Goal: Transaction & Acquisition: Purchase product/service

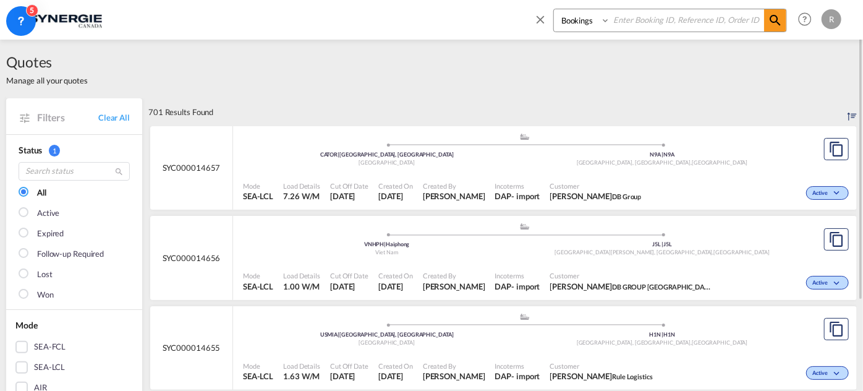
click at [628, 22] on input at bounding box center [687, 20] width 154 height 22
click at [591, 22] on select "Bookings Quotes Enquiries" at bounding box center [583, 20] width 59 height 22
select select "Quotes"
click at [554, 9] on select "Bookings Quotes Enquiries" at bounding box center [583, 20] width 59 height 22
click at [639, 22] on input at bounding box center [687, 20] width 154 height 22
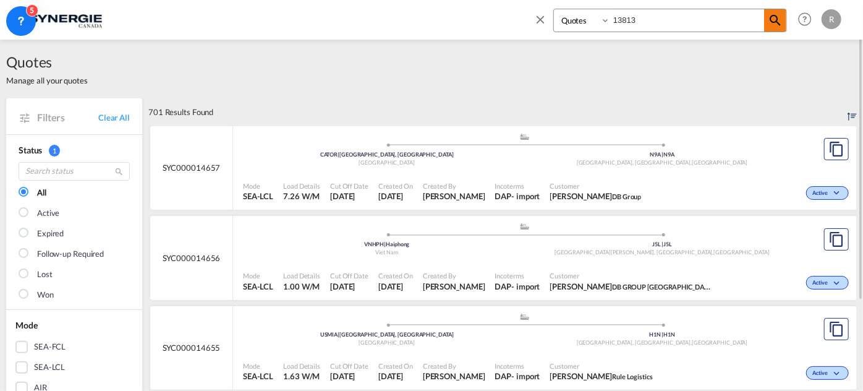
type input "13813"
click at [782, 27] on md-icon "icon-magnify" at bounding box center [774, 20] width 15 height 15
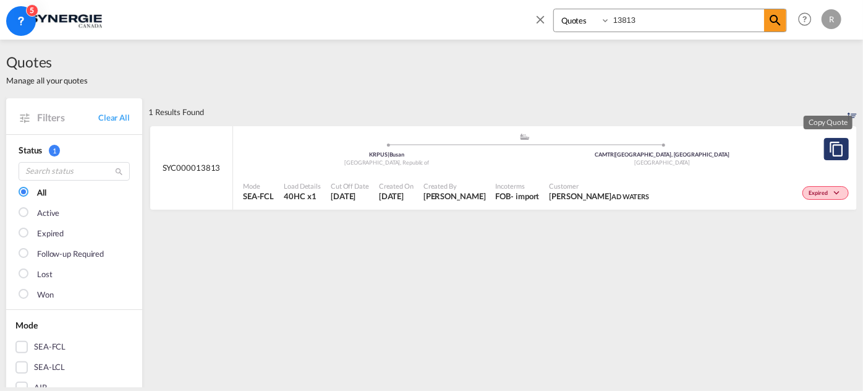
click at [829, 150] on md-icon "assets/icons/custom/copyQuote.svg" at bounding box center [836, 149] width 15 height 15
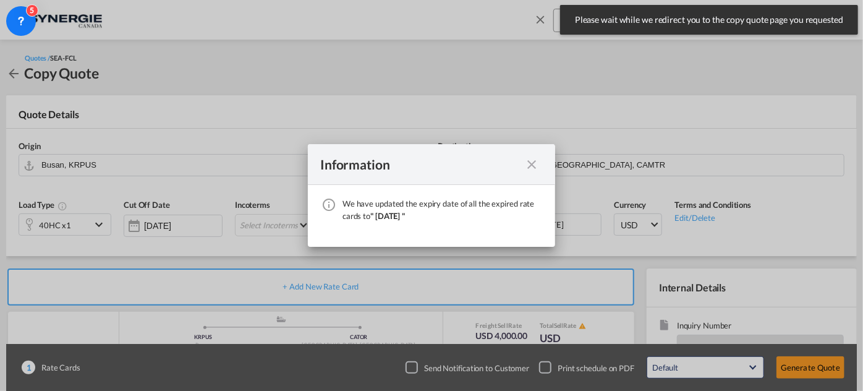
click at [528, 163] on md-icon "icon-close fg-AAA8AD cursor" at bounding box center [531, 164] width 15 height 15
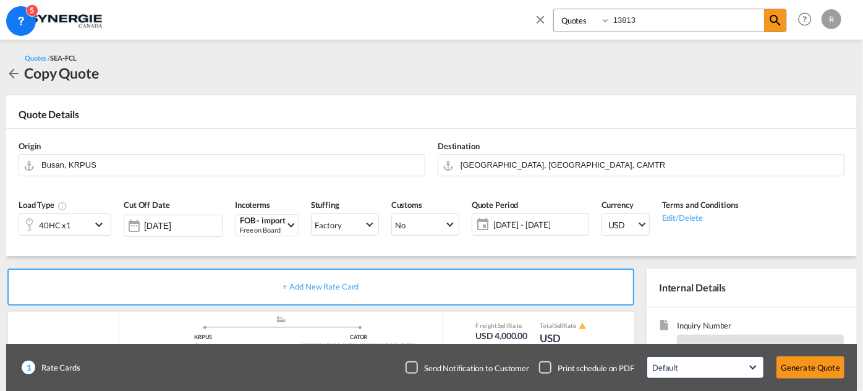
scroll to position [112, 0]
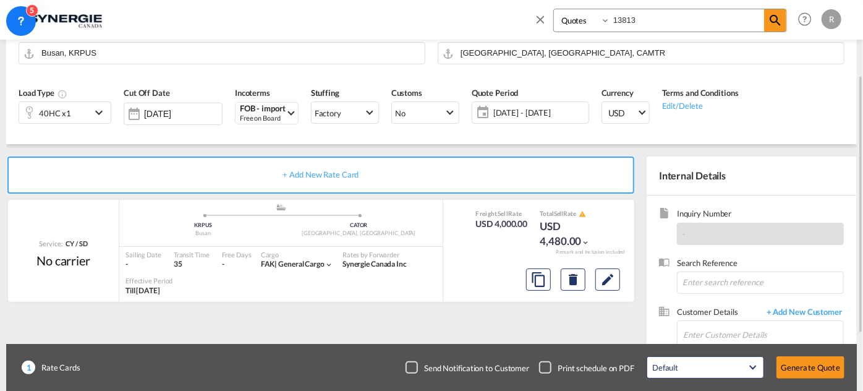
click at [545, 116] on span "[DATE] - [DATE]" at bounding box center [539, 112] width 92 height 11
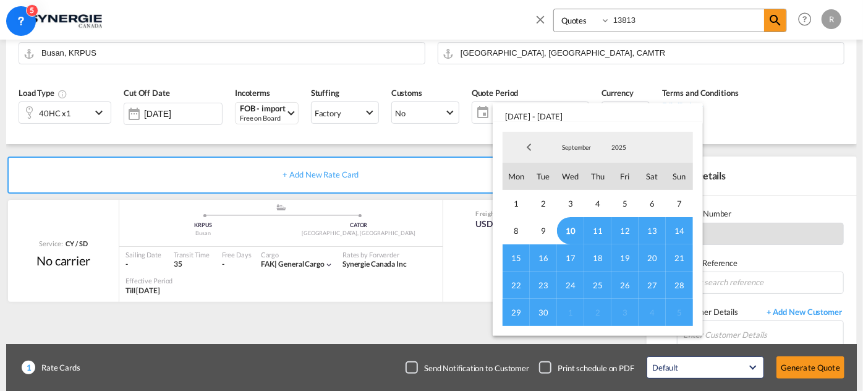
click at [544, 311] on span "30" at bounding box center [543, 311] width 27 height 27
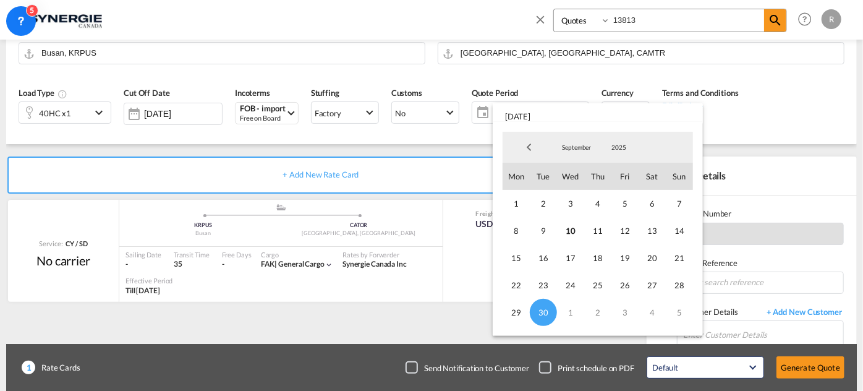
click at [782, 138] on md-backdrop at bounding box center [431, 195] width 863 height 391
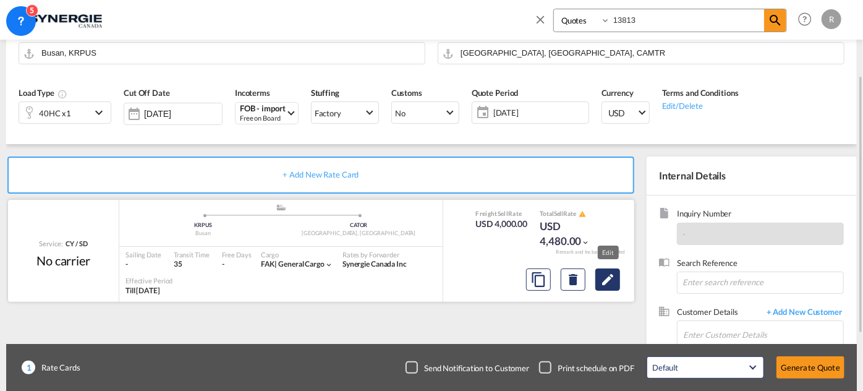
click at [612, 284] on md-icon "Edit" at bounding box center [607, 279] width 15 height 15
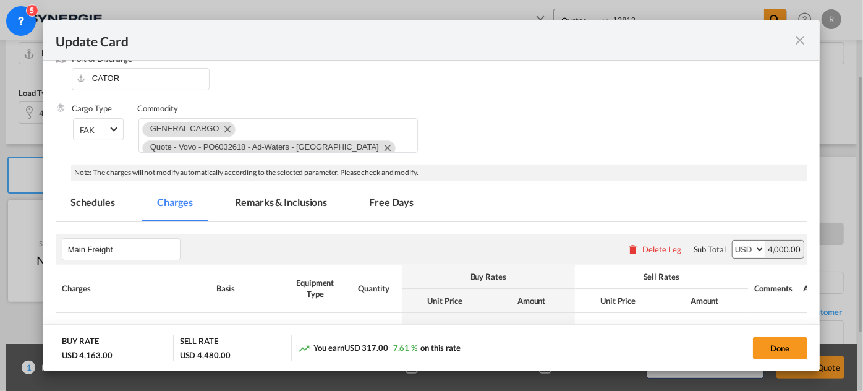
select select "per container"
select select "per B/L"
select select "per shipment"
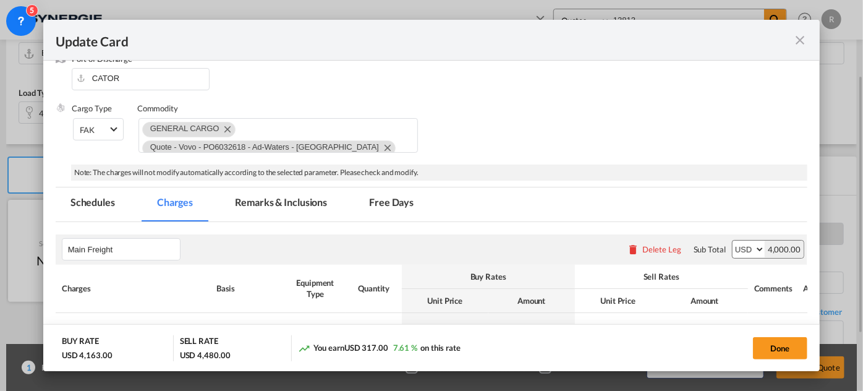
select select "per container"
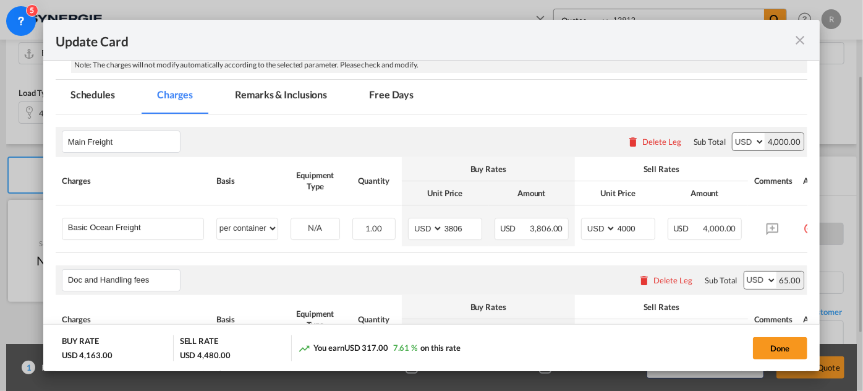
scroll to position [337, 0]
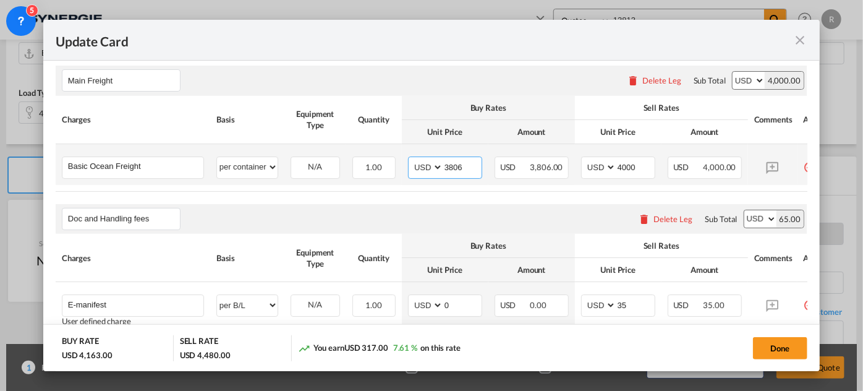
drag, startPoint x: 442, startPoint y: 163, endPoint x: 478, endPoint y: 163, distance: 35.2
click at [478, 163] on md-input-container "3806" at bounding box center [461, 167] width 39 height 21
type input "4030"
click at [626, 164] on input "4000" at bounding box center [635, 166] width 38 height 19
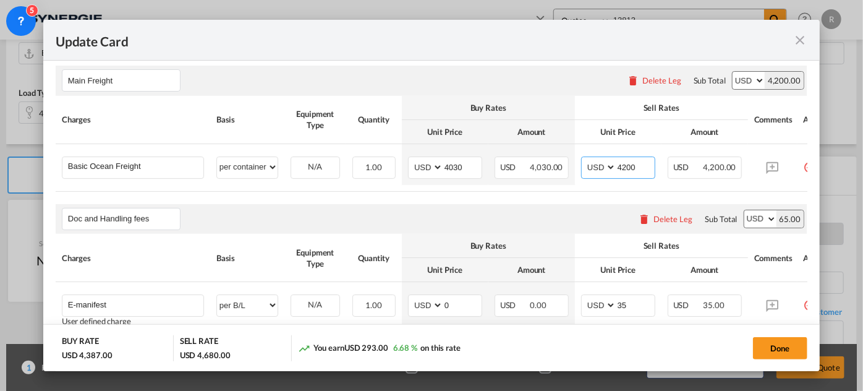
type input "4200"
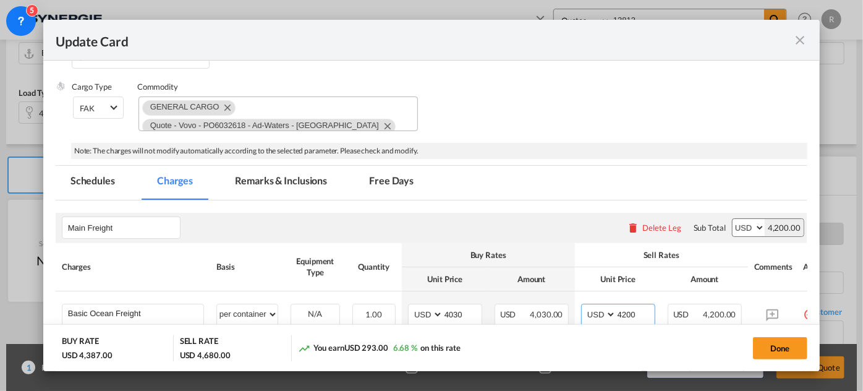
scroll to position [112, 0]
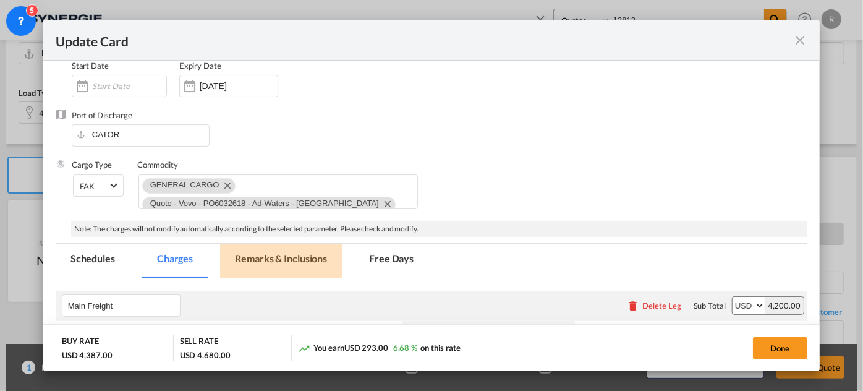
click at [264, 255] on md-tab-item "Remarks & Inclusions" at bounding box center [281, 260] width 122 height 34
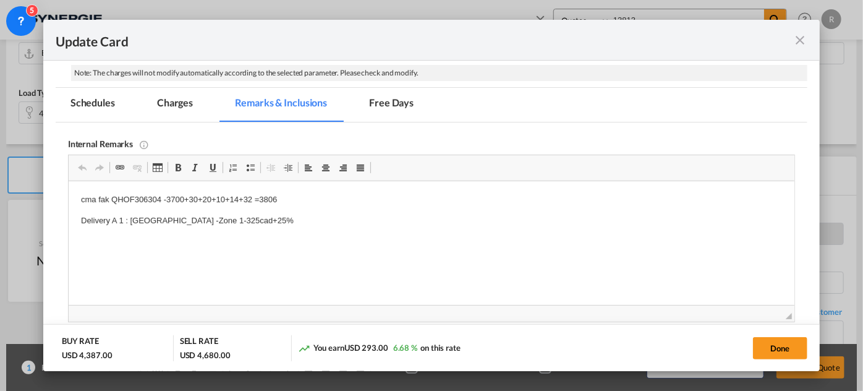
scroll to position [337, 0]
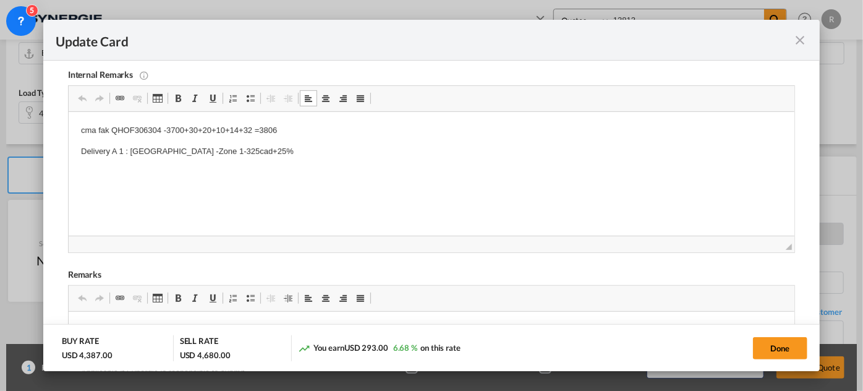
click at [293, 127] on p "cma fak QHOF306304 -3700+30+20+10+14+32 =3806" at bounding box center [430, 130] width 701 height 13
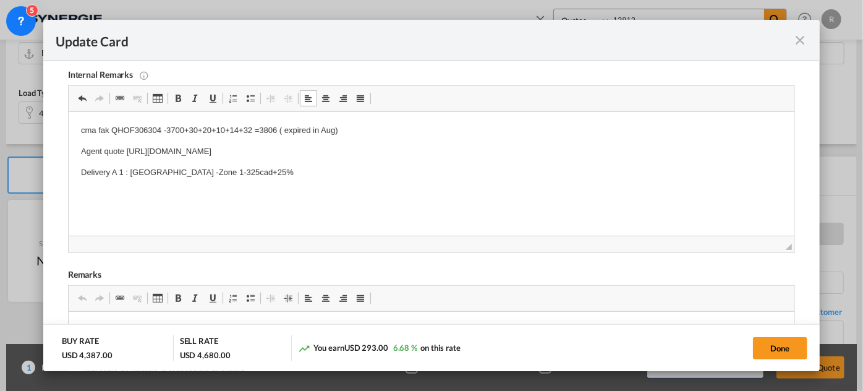
click at [104, 149] on p "Agent quote [URL][DOMAIN_NAME]" at bounding box center [430, 151] width 701 height 13
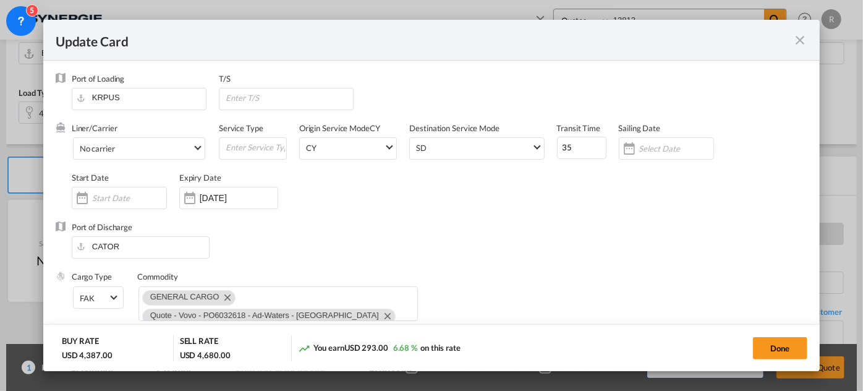
scroll to position [168, 0]
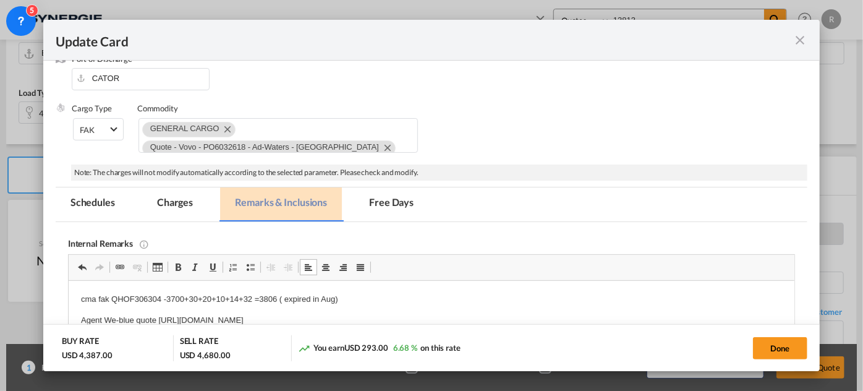
click at [303, 201] on md-tab-item "Remarks & Inclusions" at bounding box center [281, 204] width 122 height 34
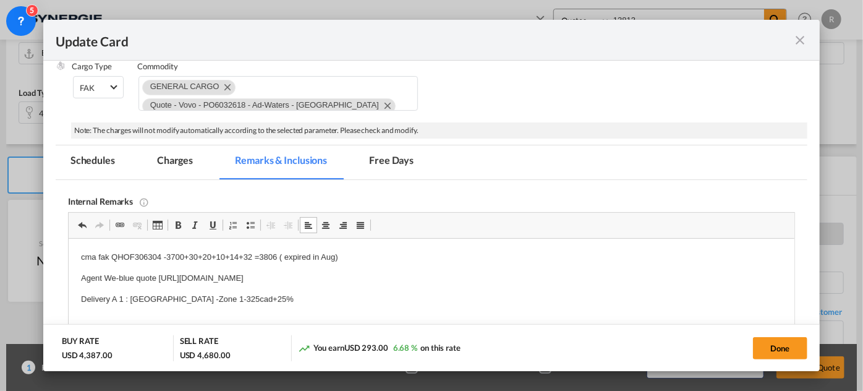
scroll to position [224, 0]
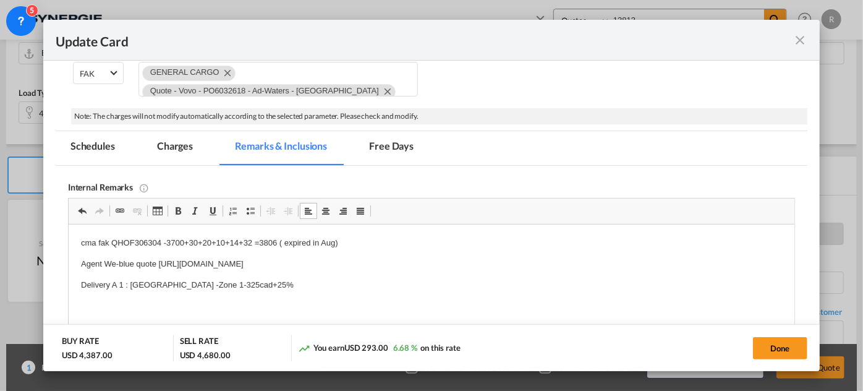
click at [360, 256] on body "cma fak QHOF306304 -3700+30+20+10+14+32 =3806 ( expired in Aug) Agent We-blue q…" at bounding box center [430, 264] width 701 height 54
click at [370, 245] on p "cma fak QHOF306304 -3700+30+20+10+14+32 =3806 ( expired in Aug)" at bounding box center [430, 243] width 701 height 13
click at [509, 264] on p "Agent We-blue quote [URL][DOMAIN_NAME]" at bounding box center [430, 264] width 701 height 13
click at [75, 261] on html "cma fak QHOF306304 -3700+30+20+10+14+32 =3806 ( expired in Aug), CMA Fix 3936 A…" at bounding box center [430, 263] width 725 height 79
click at [514, 262] on p "OR Agent We-blue quote [URL][DOMAIN_NAME]" at bounding box center [430, 264] width 701 height 13
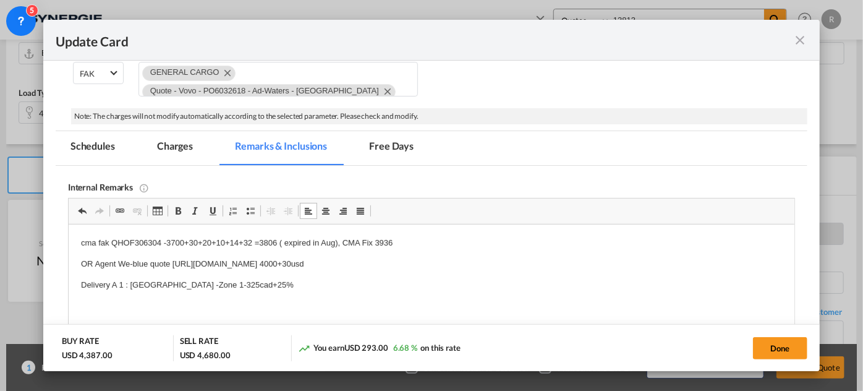
click at [182, 151] on md-tab-item "Charges" at bounding box center [175, 148] width 66 height 34
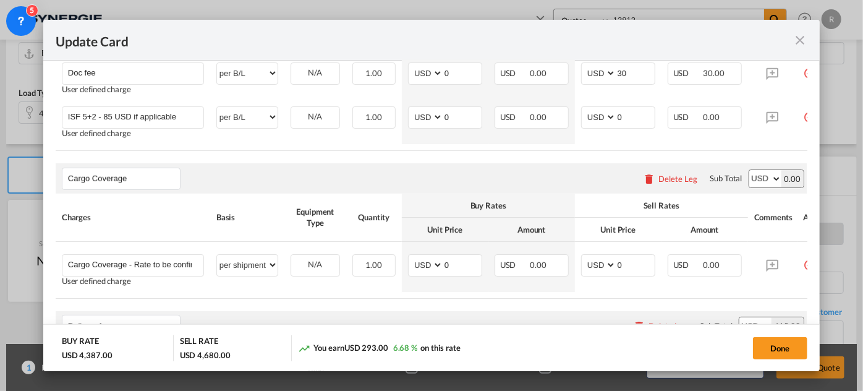
scroll to position [618, 0]
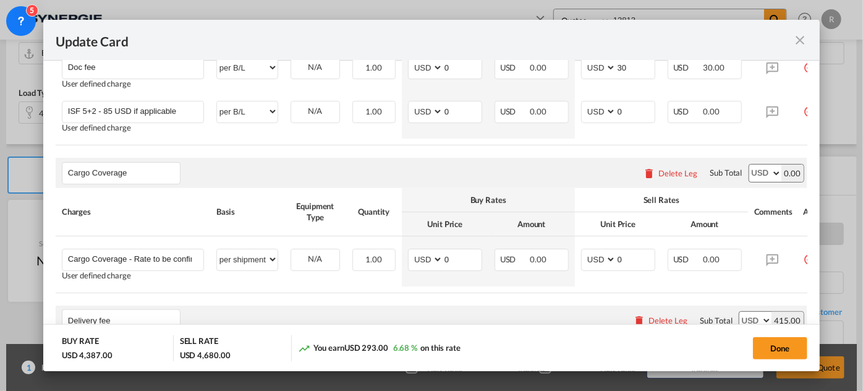
drag, startPoint x: 774, startPoint y: 345, endPoint x: 738, endPoint y: 345, distance: 35.8
click at [774, 345] on button "Done" at bounding box center [780, 348] width 54 height 22
type input "[DATE]"
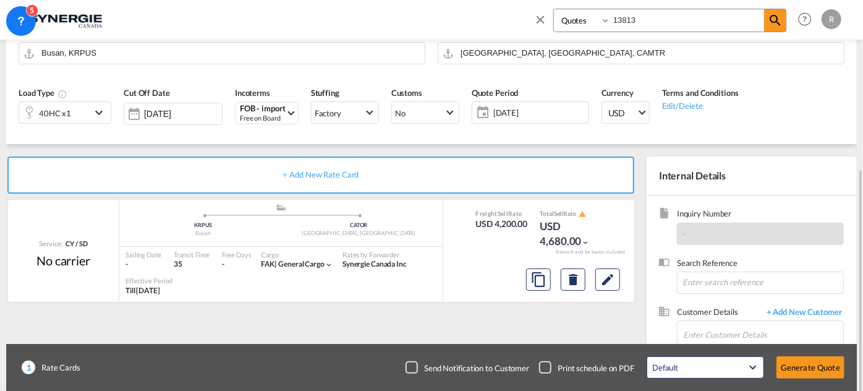
scroll to position [168, 0]
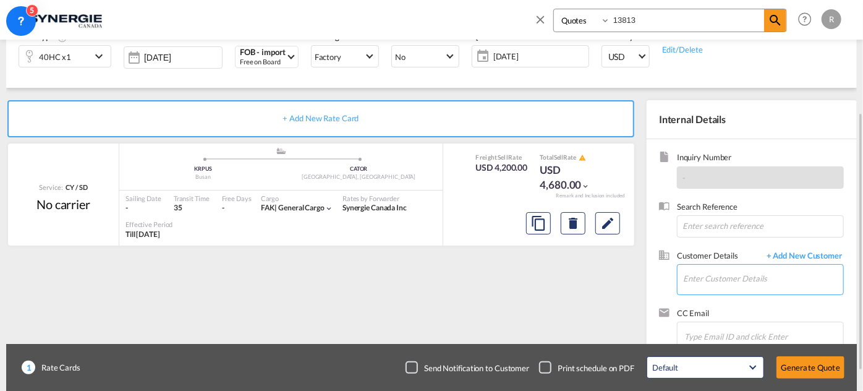
click at [703, 277] on input "Enter Customer Details" at bounding box center [763, 278] width 160 height 28
type input "l"
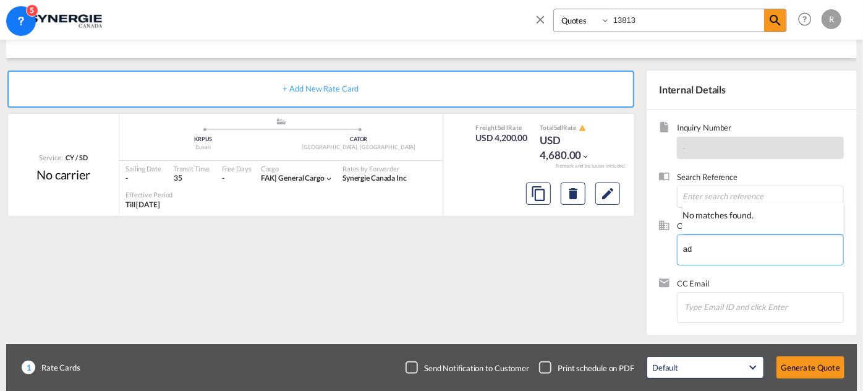
type input "a"
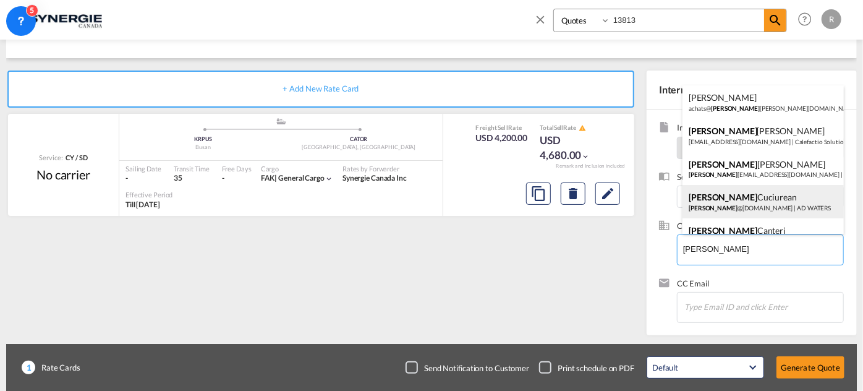
click at [729, 199] on div "[PERSON_NAME] [PERSON_NAME] @[DOMAIN_NAME][PERSON_NAME] | AD WATERS" at bounding box center [762, 201] width 161 height 33
type input "AD [PERSON_NAME] Cuciurean, [EMAIL_ADDRESS][DOMAIN_NAME][PERSON_NAME]"
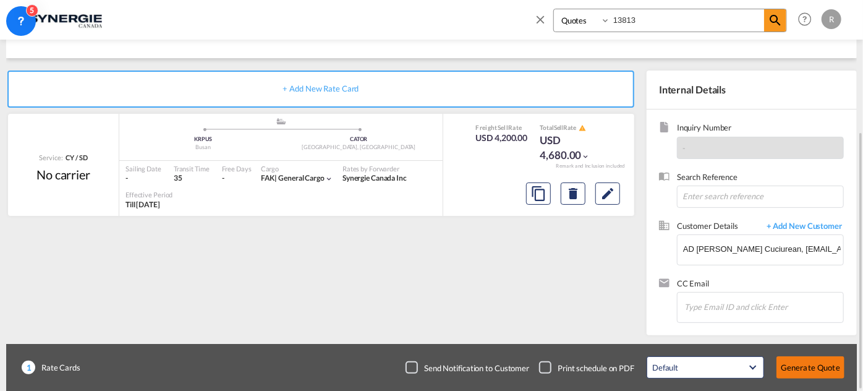
click at [795, 362] on button "Generate Quote" at bounding box center [810, 367] width 68 height 22
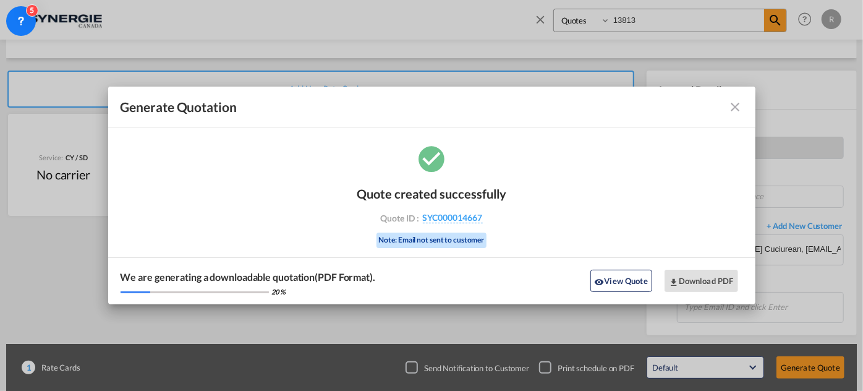
click at [738, 106] on md-icon "icon-close fg-AAA8AD cursor m-0" at bounding box center [735, 106] width 15 height 15
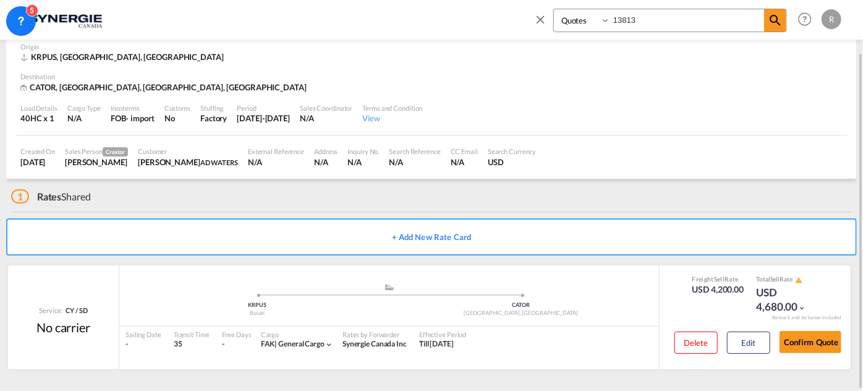
scroll to position [61, 0]
click at [758, 344] on button "Edit" at bounding box center [748, 343] width 43 height 22
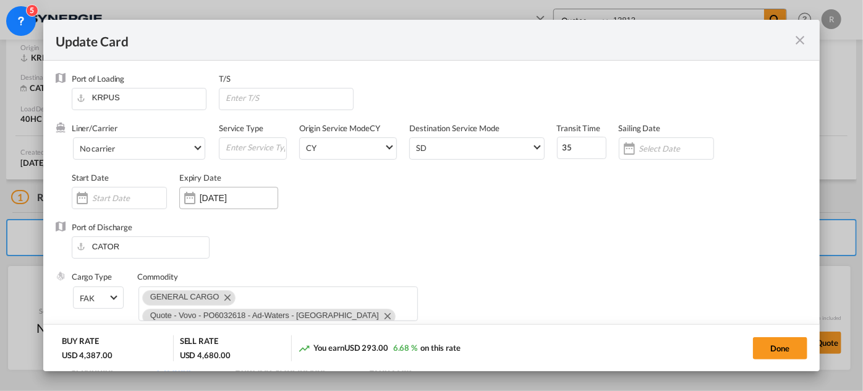
click at [198, 202] on div "Update Card Port ..." at bounding box center [190, 197] width 20 height 25
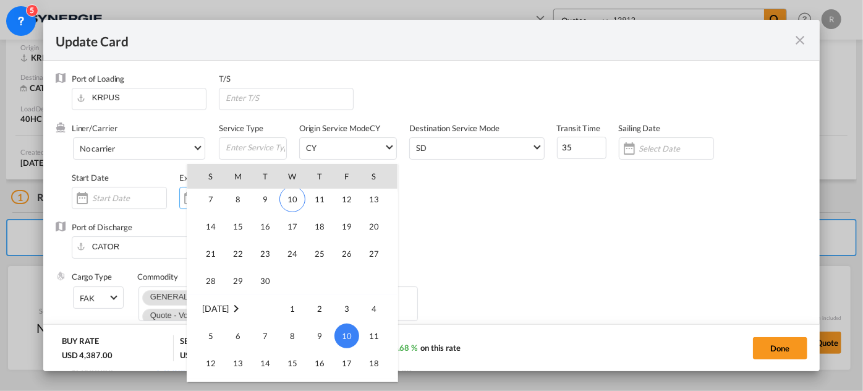
scroll to position [286299, 0]
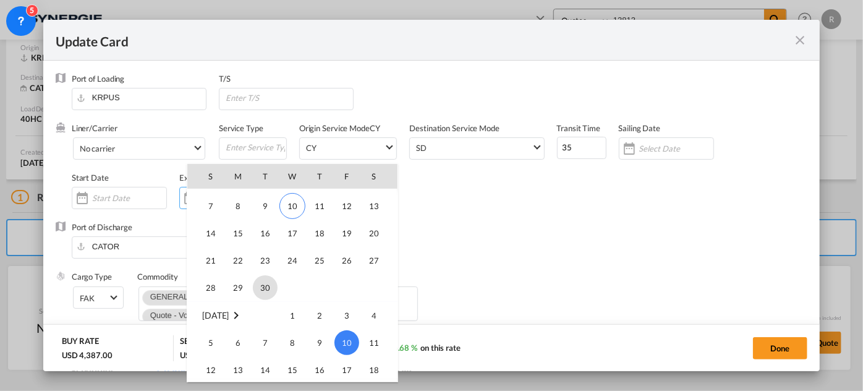
click at [261, 282] on span "30" at bounding box center [265, 287] width 25 height 25
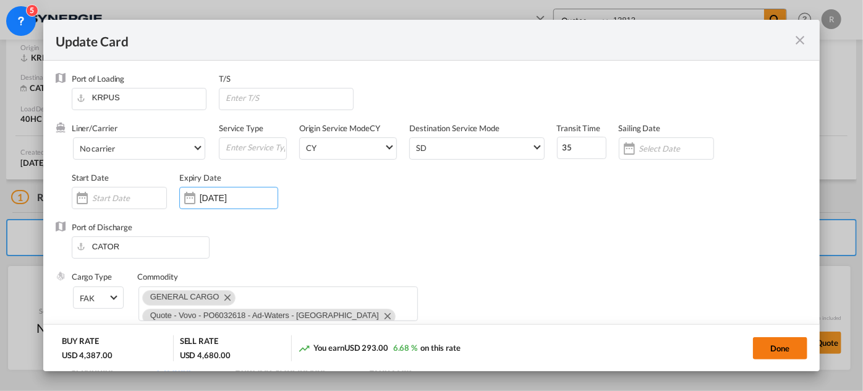
click at [793, 349] on button "Done" at bounding box center [780, 348] width 54 height 22
type input "[DATE]"
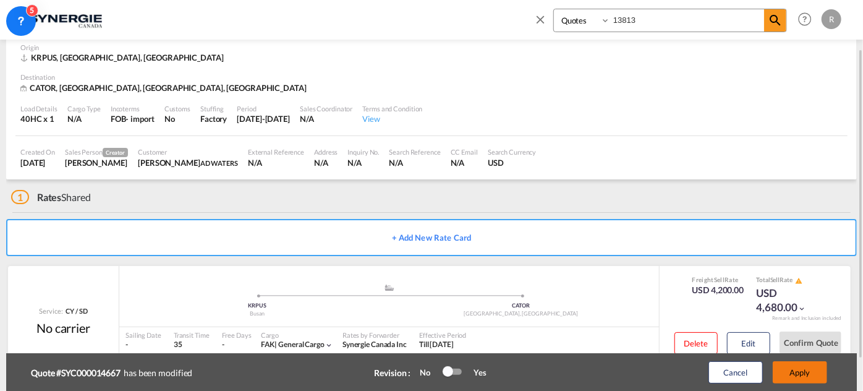
click at [813, 371] on button "Apply" at bounding box center [799, 372] width 54 height 22
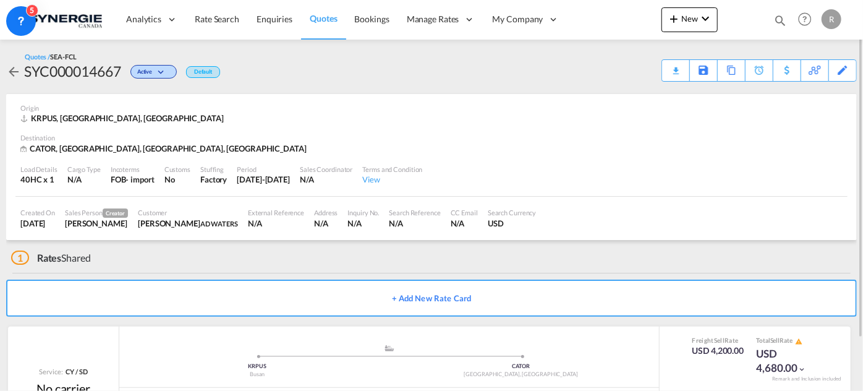
scroll to position [61, 0]
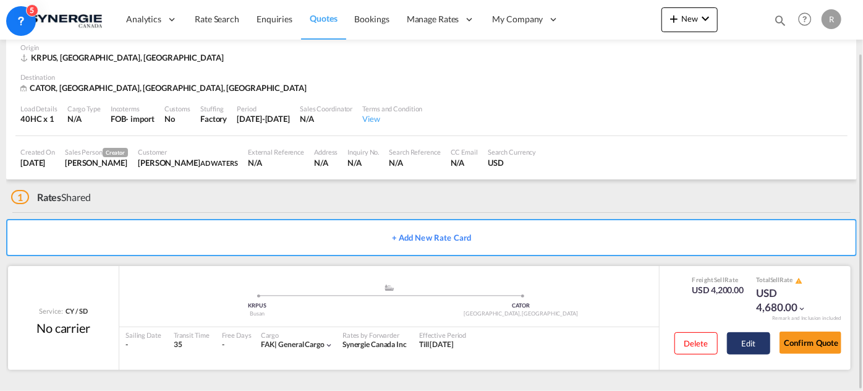
click at [750, 342] on button "Edit" at bounding box center [748, 343] width 43 height 22
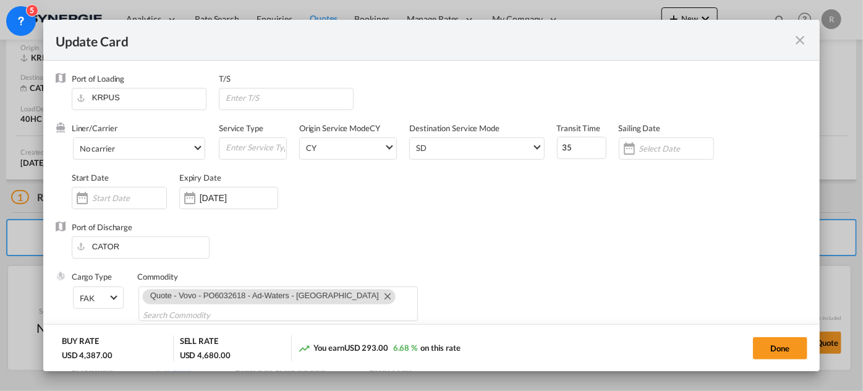
scroll to position [24, 0]
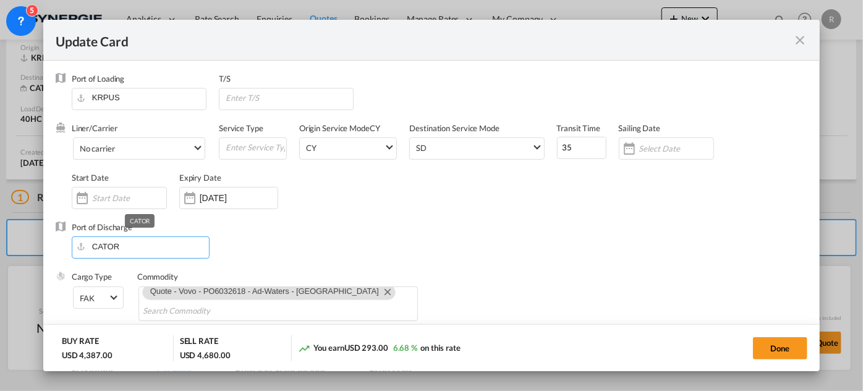
click at [132, 246] on input "CATOR" at bounding box center [143, 246] width 131 height 19
click at [801, 38] on md-icon "icon-close fg-AAA8AD m-0 pointer" at bounding box center [799, 40] width 15 height 15
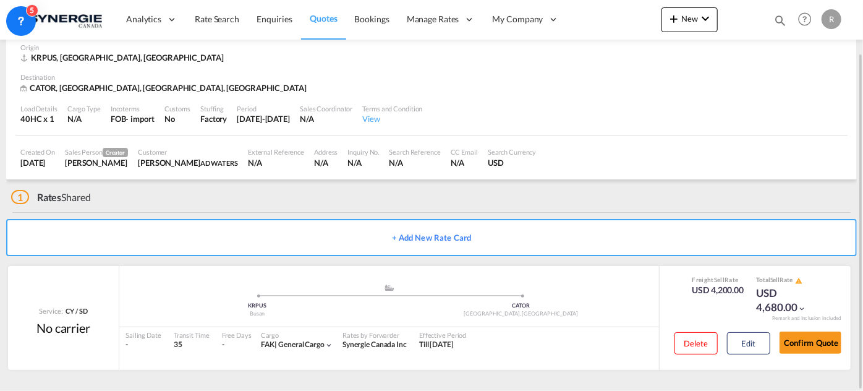
scroll to position [0, 0]
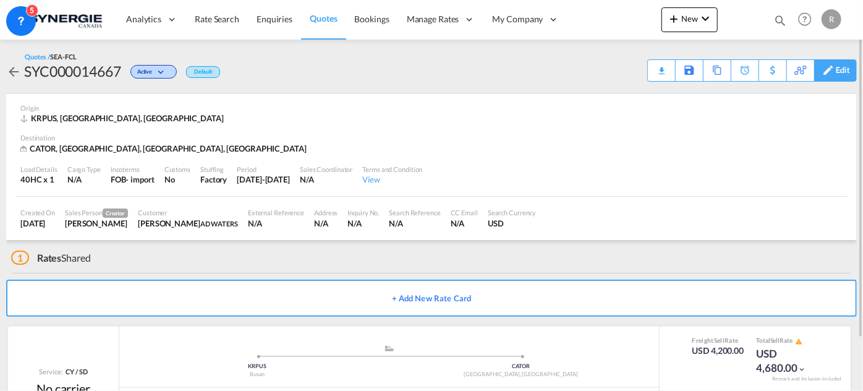
click at [840, 75] on div "Edit" at bounding box center [842, 70] width 14 height 21
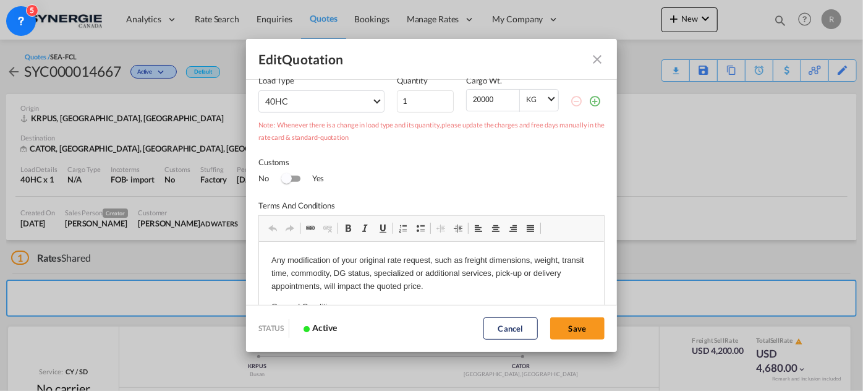
scroll to position [224, 0]
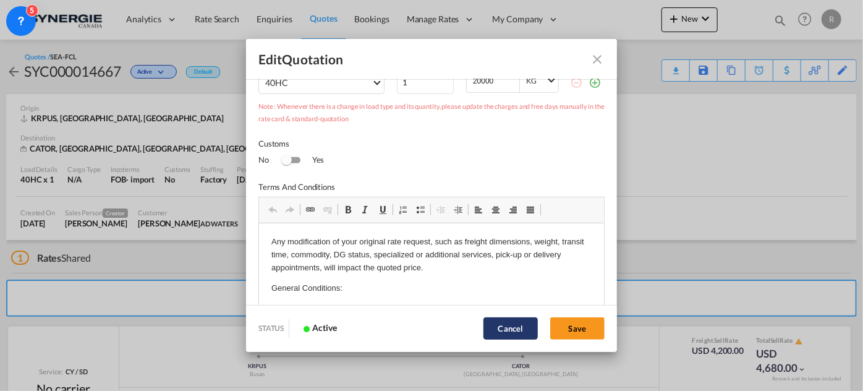
click at [501, 329] on button "Cancel" at bounding box center [510, 328] width 54 height 22
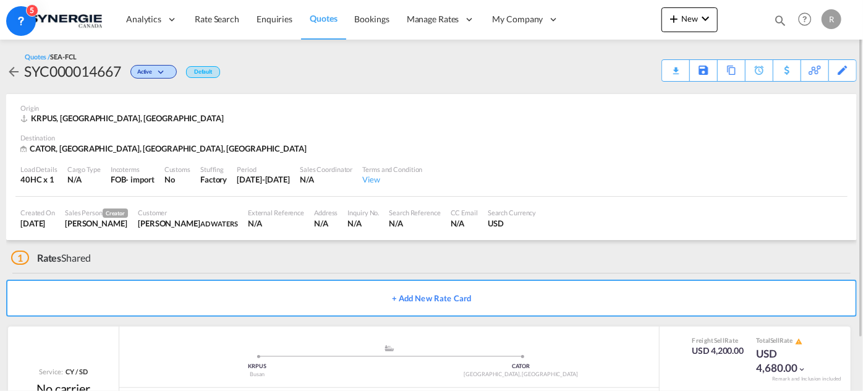
scroll to position [61, 0]
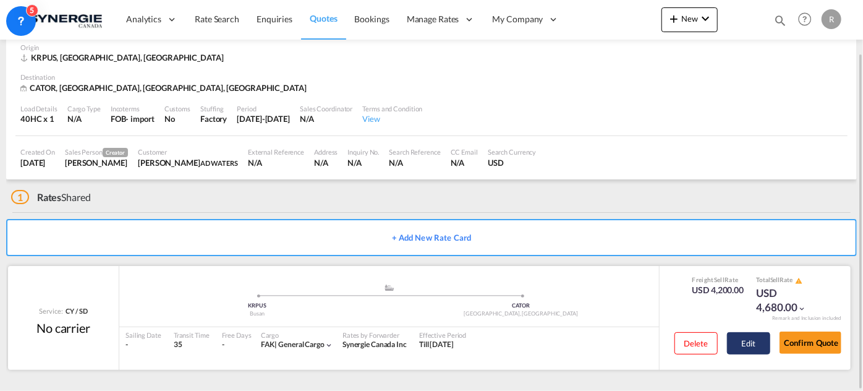
click at [751, 350] on button "Edit" at bounding box center [748, 343] width 43 height 22
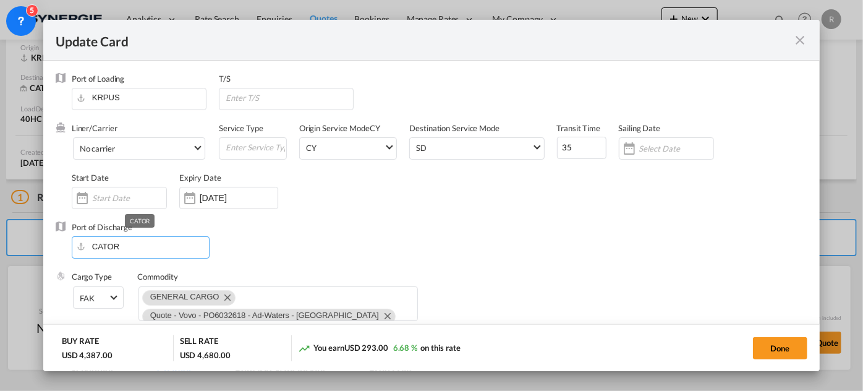
click at [148, 248] on input "CATOR" at bounding box center [143, 246] width 131 height 19
drag, startPoint x: 142, startPoint y: 245, endPoint x: 51, endPoint y: 238, distance: 91.1
click at [51, 238] on md-dialog-content "Port of Loading KRPUS T/S Liner/Carrier No carrier 2HM LOGISTICS D.O.O AAXL GLO…" at bounding box center [431, 216] width 776 height 311
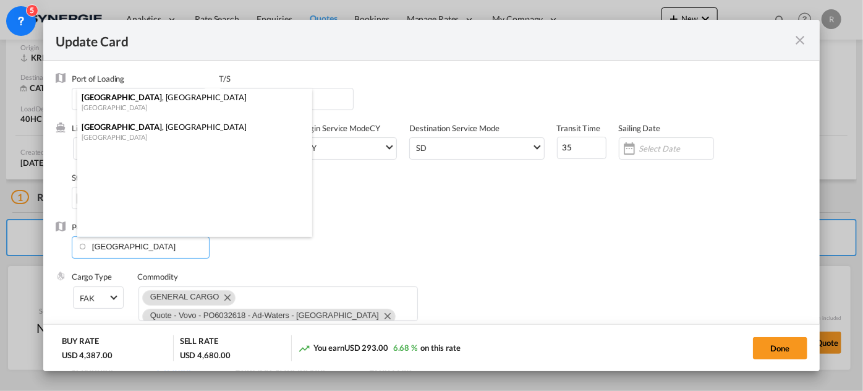
click at [96, 135] on div "[GEOGRAPHIC_DATA]" at bounding box center [191, 136] width 218 height 9
type input "[GEOGRAPHIC_DATA], [GEOGRAPHIC_DATA], CAMTR"
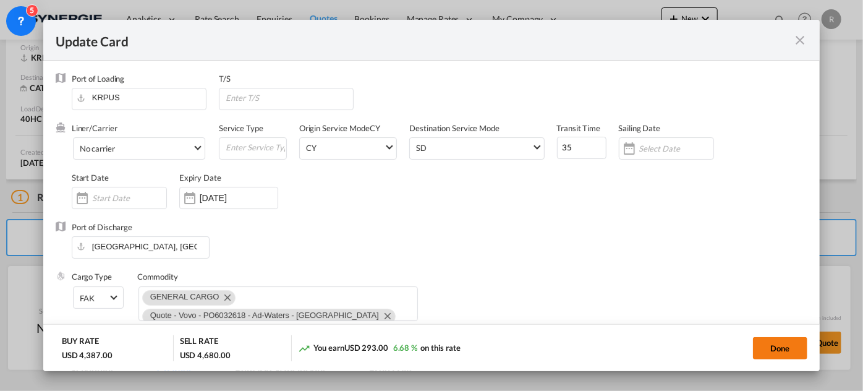
click at [776, 353] on button "Done" at bounding box center [780, 348] width 54 height 22
type input "[DATE]"
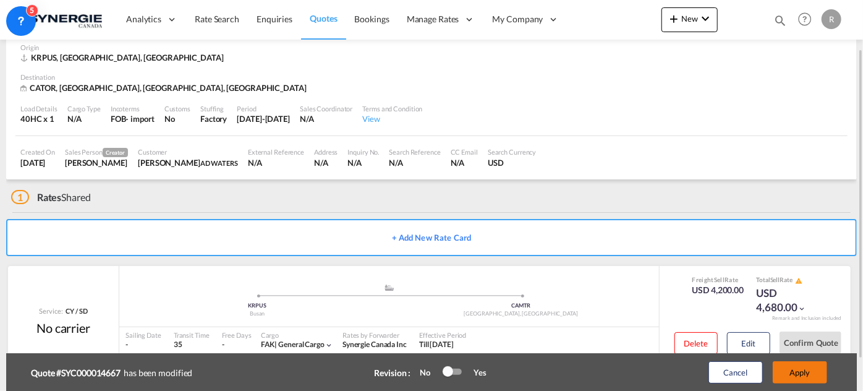
click at [804, 374] on button "Apply" at bounding box center [799, 372] width 54 height 22
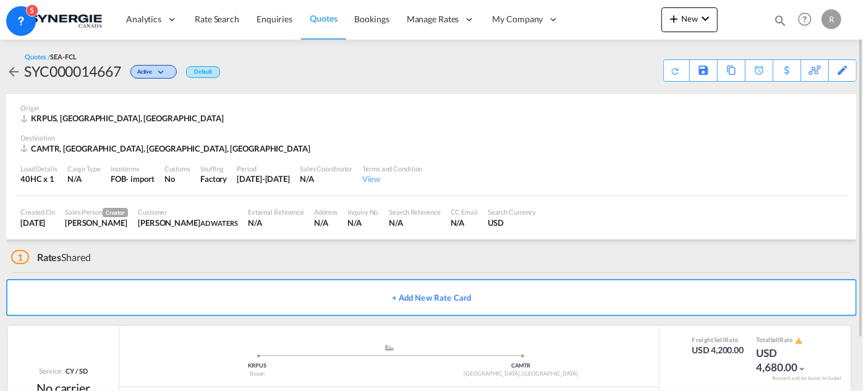
scroll to position [60, 0]
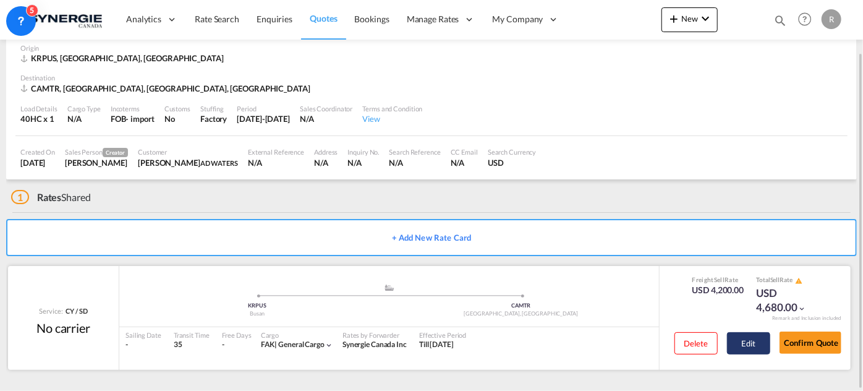
click at [735, 339] on button "Edit" at bounding box center [748, 343] width 43 height 22
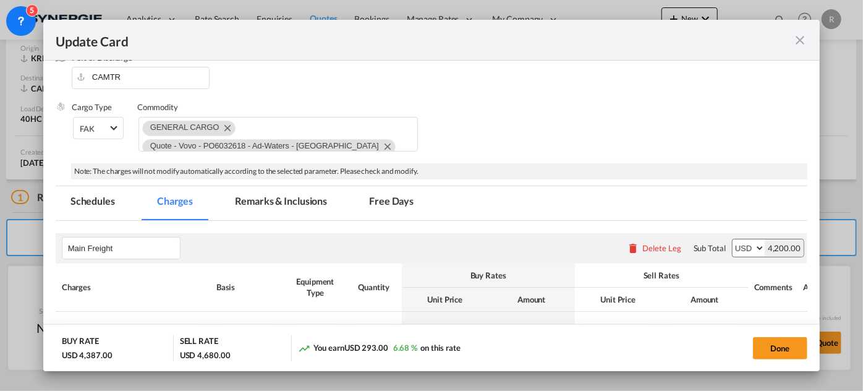
scroll to position [168, 0]
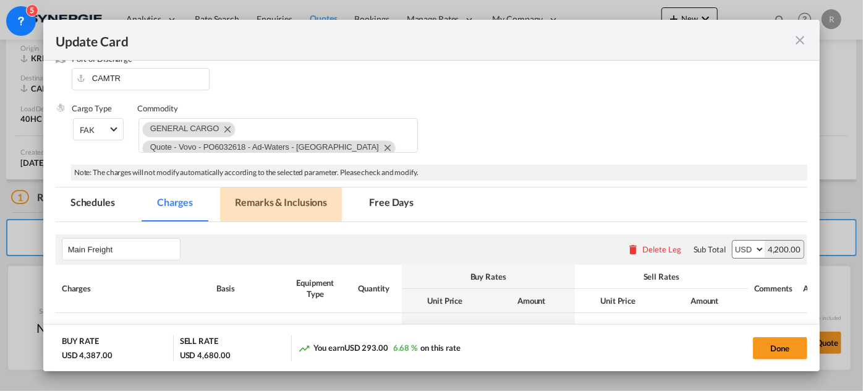
click at [266, 197] on md-tab-item "Remarks & Inclusions" at bounding box center [281, 204] width 122 height 34
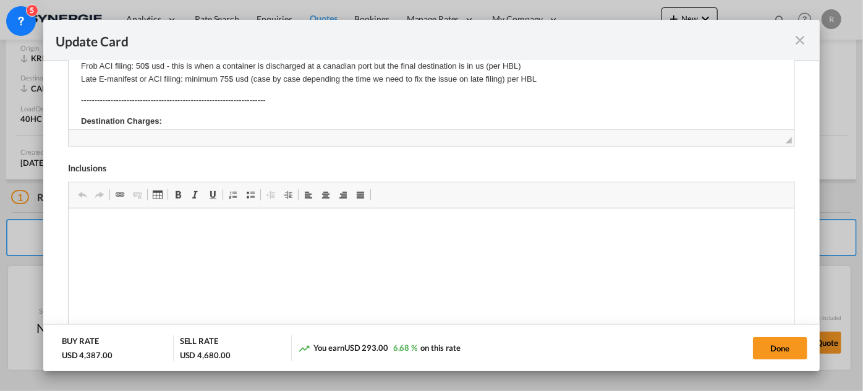
scroll to position [0, 0]
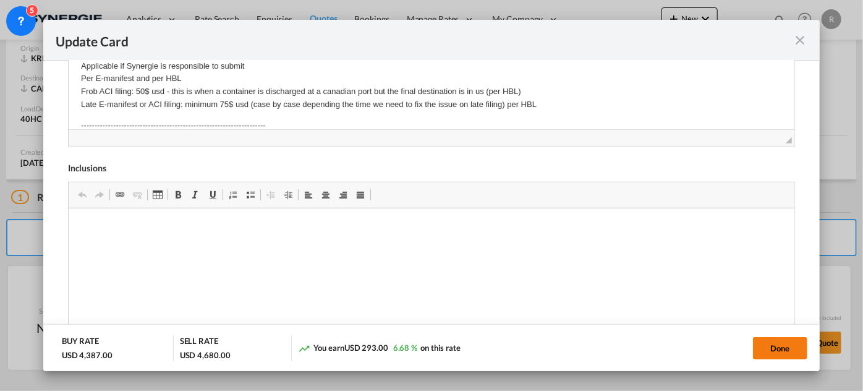
click at [784, 347] on button "Done" at bounding box center [780, 348] width 54 height 22
type input "[DATE]"
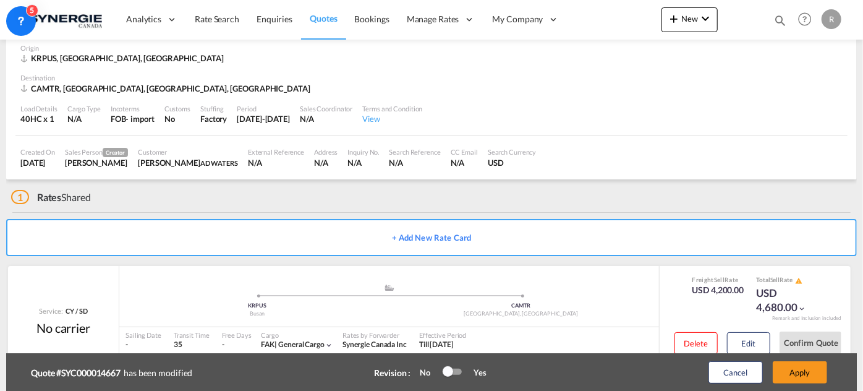
scroll to position [307, 0]
click at [811, 374] on button "Apply" at bounding box center [799, 372] width 54 height 22
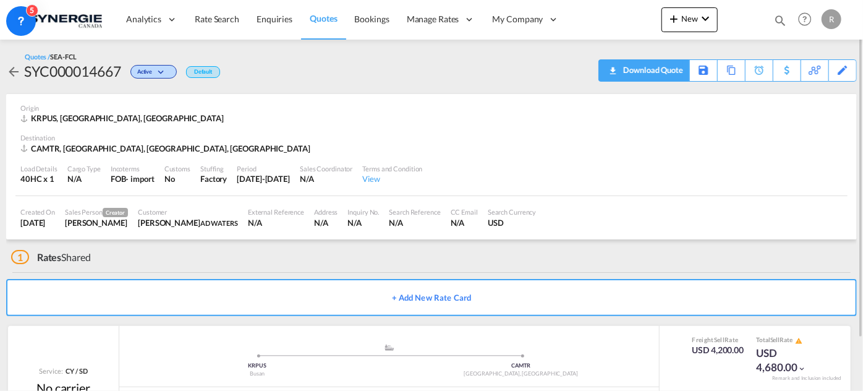
click at [676, 76] on div "Download Quote" at bounding box center [651, 70] width 63 height 20
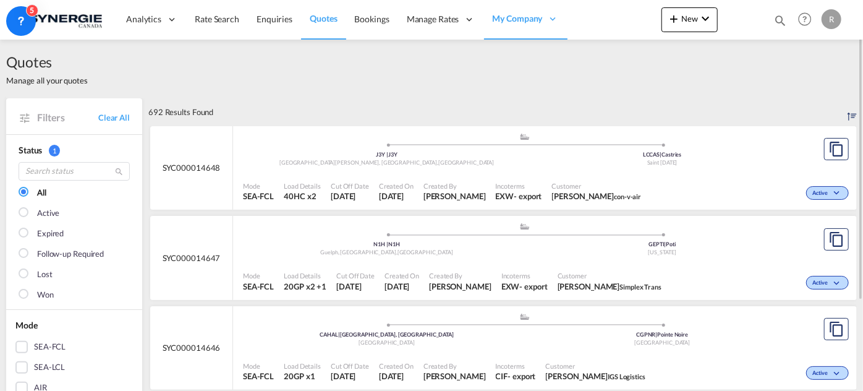
click at [776, 20] on md-icon "icon-magnify" at bounding box center [780, 21] width 14 height 14
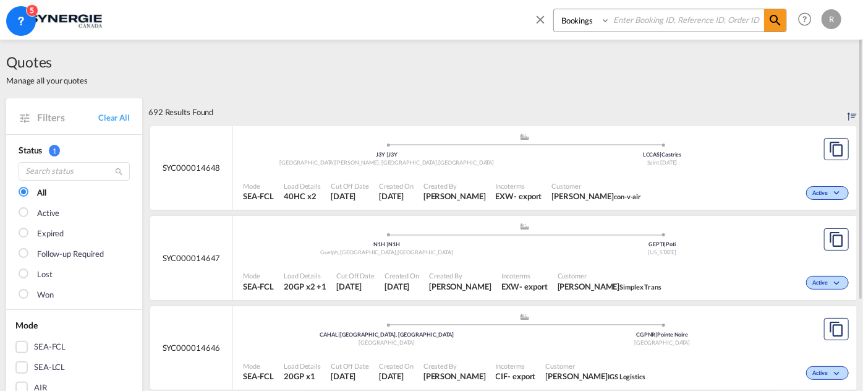
click at [609, 24] on select "Bookings Quotes Enquiries" at bounding box center [583, 20] width 59 height 22
select select "Quotes"
click at [554, 9] on select "Bookings Quotes Enquiries" at bounding box center [583, 20] width 59 height 22
click at [636, 29] on input at bounding box center [687, 20] width 154 height 22
type input "14641"
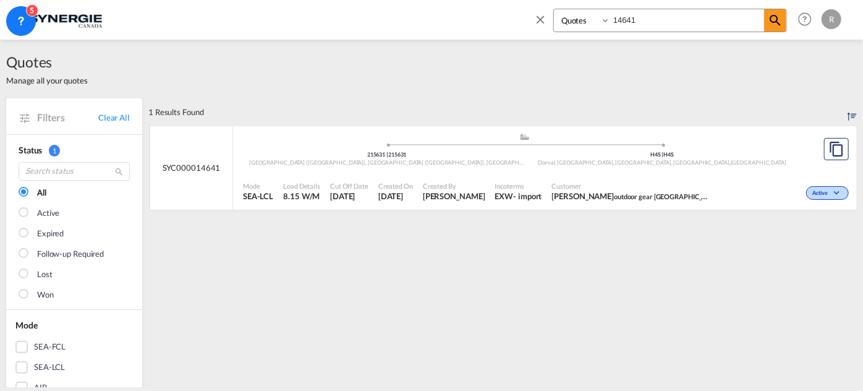
click at [495, 187] on span "Incoterms" at bounding box center [518, 185] width 47 height 9
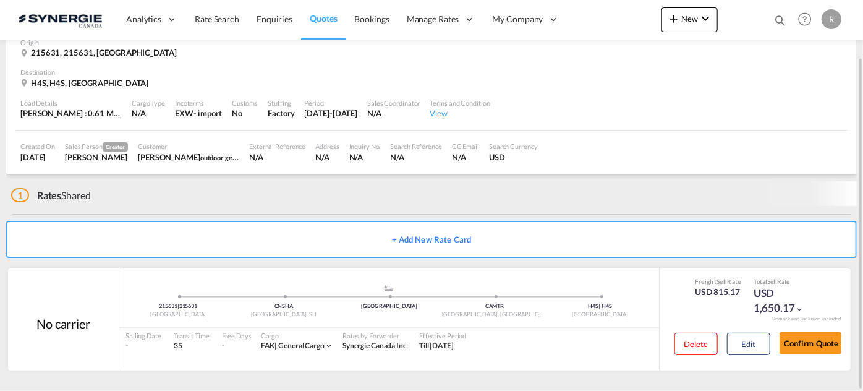
scroll to position [59, 0]
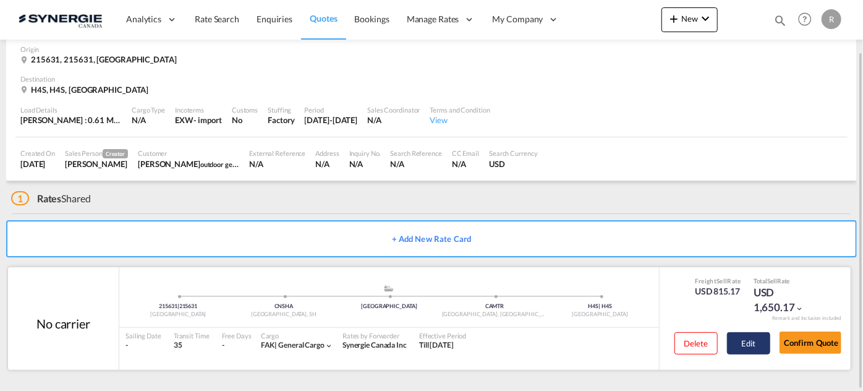
click at [740, 340] on button "Edit" at bounding box center [748, 343] width 43 height 22
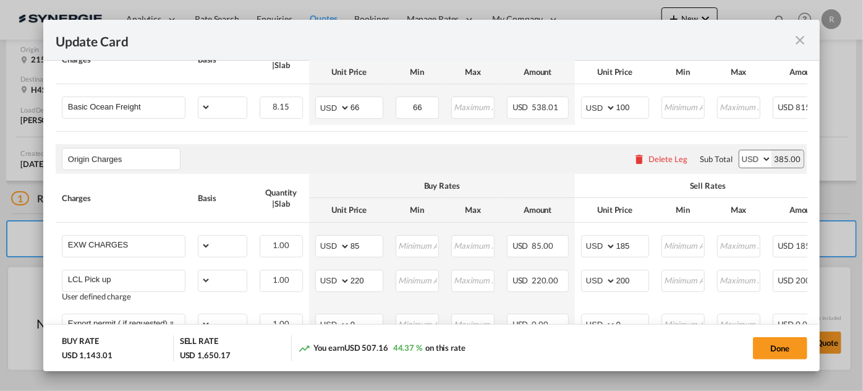
select select "per_w/m"
select select "flat"
select select "per_shipment"
select select "per_hbl"
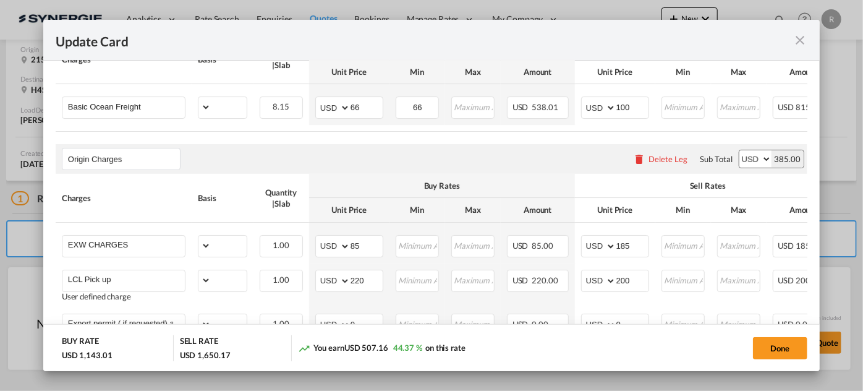
select select "flat"
select select "per_shipment"
select select "per_bl"
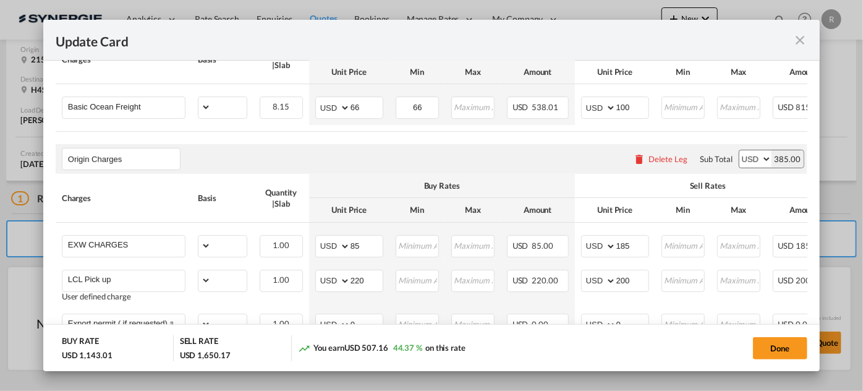
select select "per_bl"
select select "per_shipment"
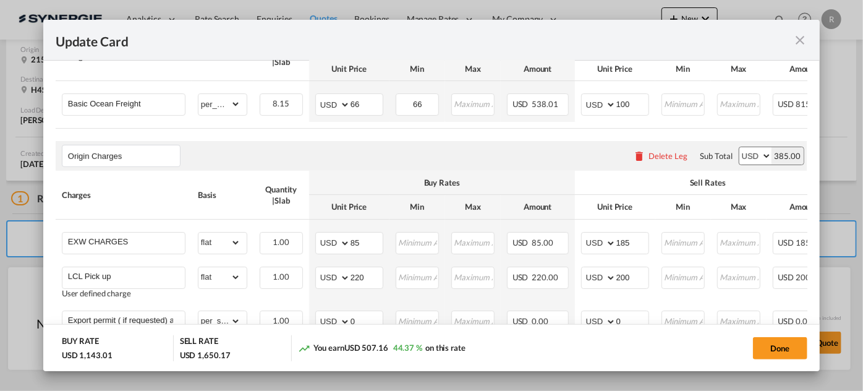
scroll to position [562, 0]
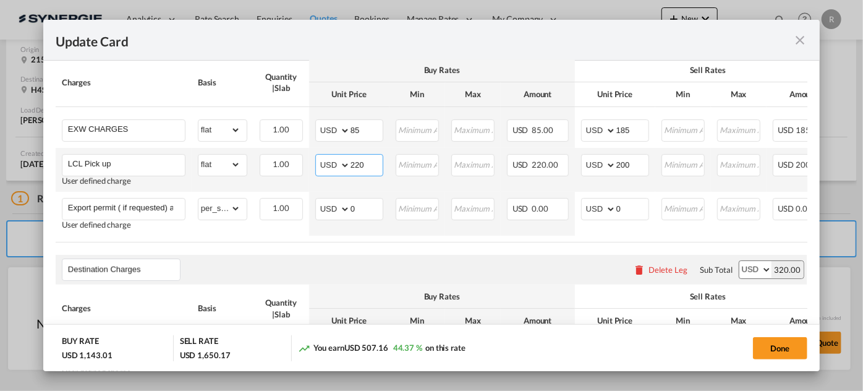
drag, startPoint x: 369, startPoint y: 164, endPoint x: 313, endPoint y: 154, distance: 57.1
click at [313, 154] on td "AED AFN ALL AMD ANG AOA ARS AUD AWG AZN BAM BBD BDT BGN BHD BIF BMD BND BOB BRL…" at bounding box center [349, 170] width 80 height 44
type input "195"
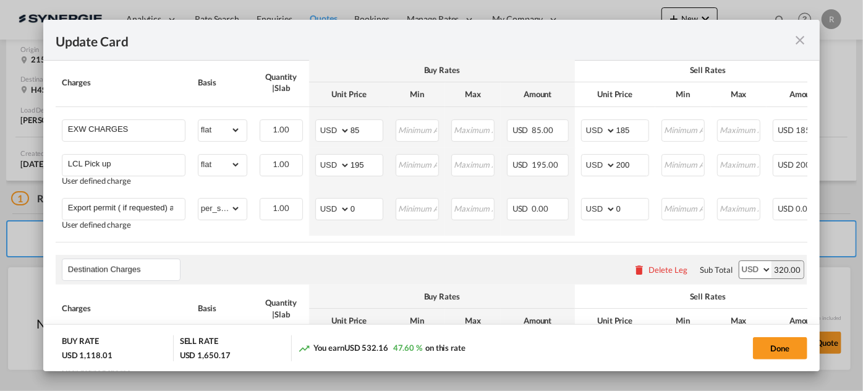
click at [342, 269] on div "Destination Charges Please enter leg name Leg Name Already Exists Delete Leg Su…" at bounding box center [431, 270] width 751 height 30
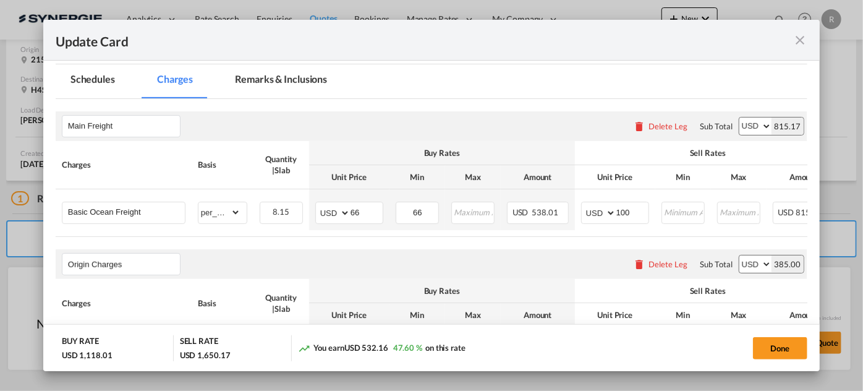
scroll to position [337, 0]
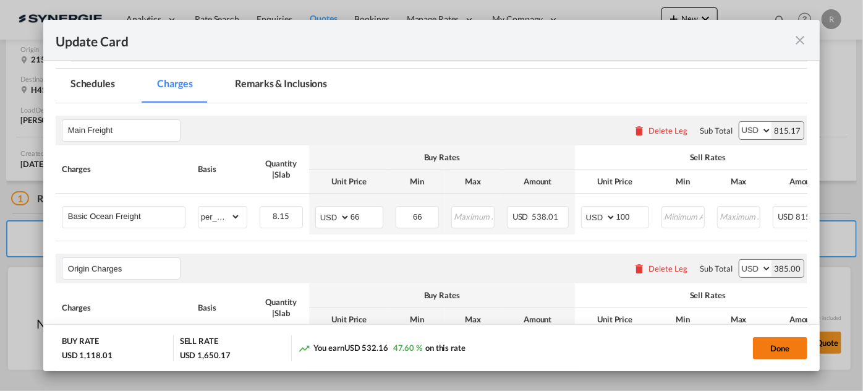
click at [777, 347] on button "Done" at bounding box center [780, 348] width 54 height 22
type input "[DATE]"
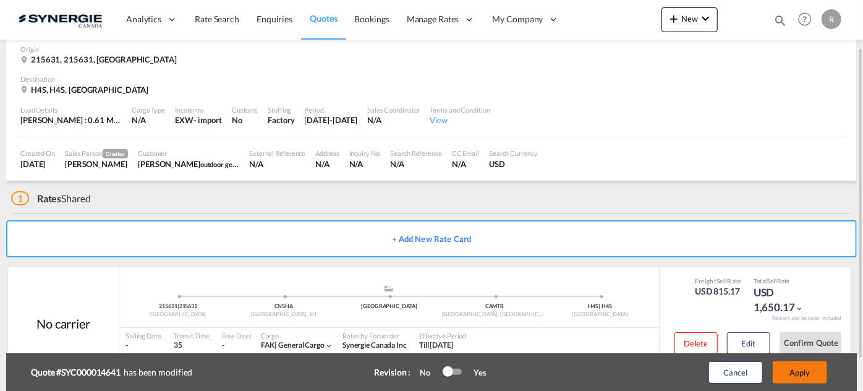
click at [793, 377] on button "Apply" at bounding box center [799, 372] width 54 height 22
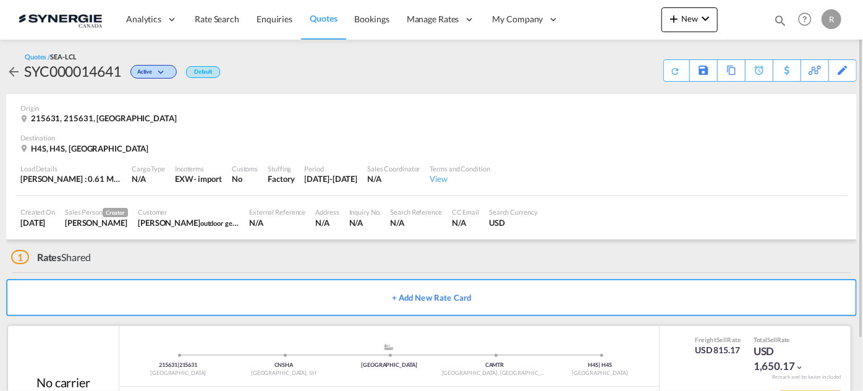
scroll to position [59, 0]
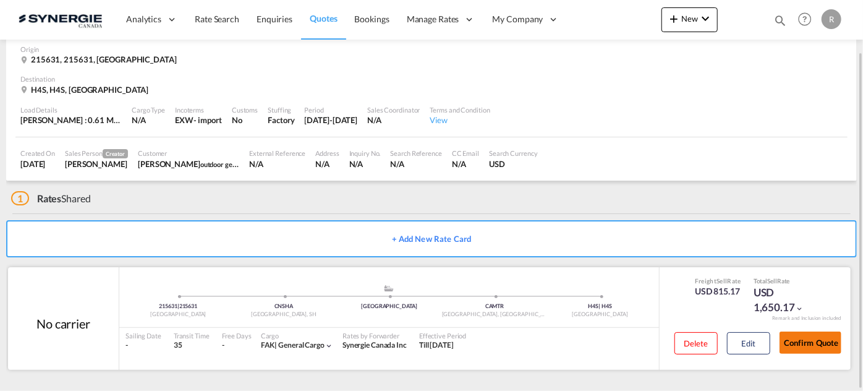
drag, startPoint x: 804, startPoint y: 346, endPoint x: 795, endPoint y: 345, distance: 9.3
click at [804, 345] on button "Confirm Quote" at bounding box center [810, 342] width 62 height 22
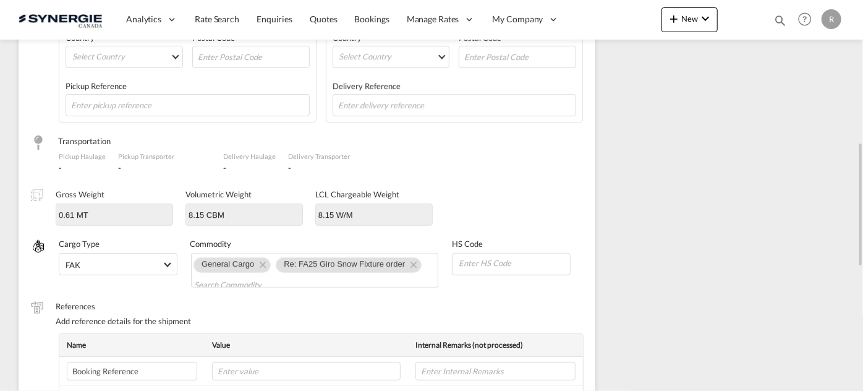
scroll to position [168, 0]
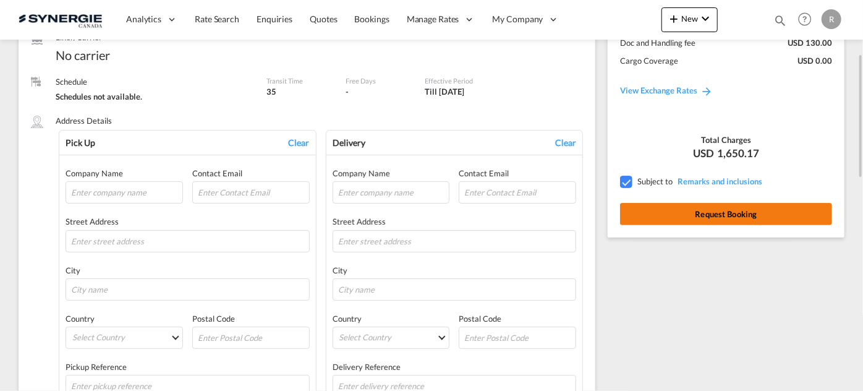
click at [670, 219] on button "Request Booking" at bounding box center [726, 214] width 212 height 22
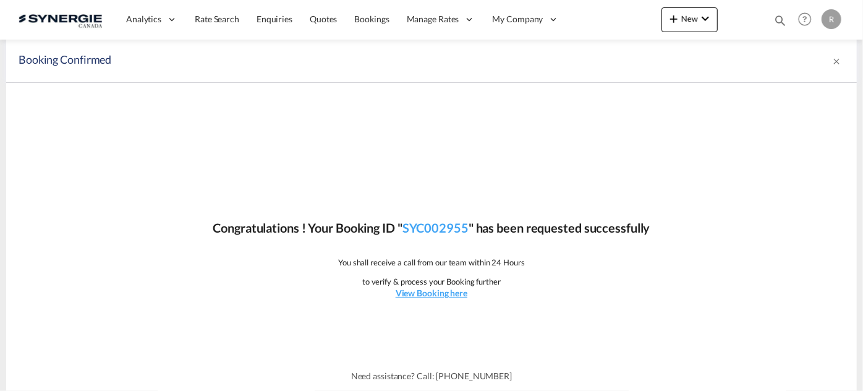
scroll to position [0, 0]
